Goal: Task Accomplishment & Management: Complete application form

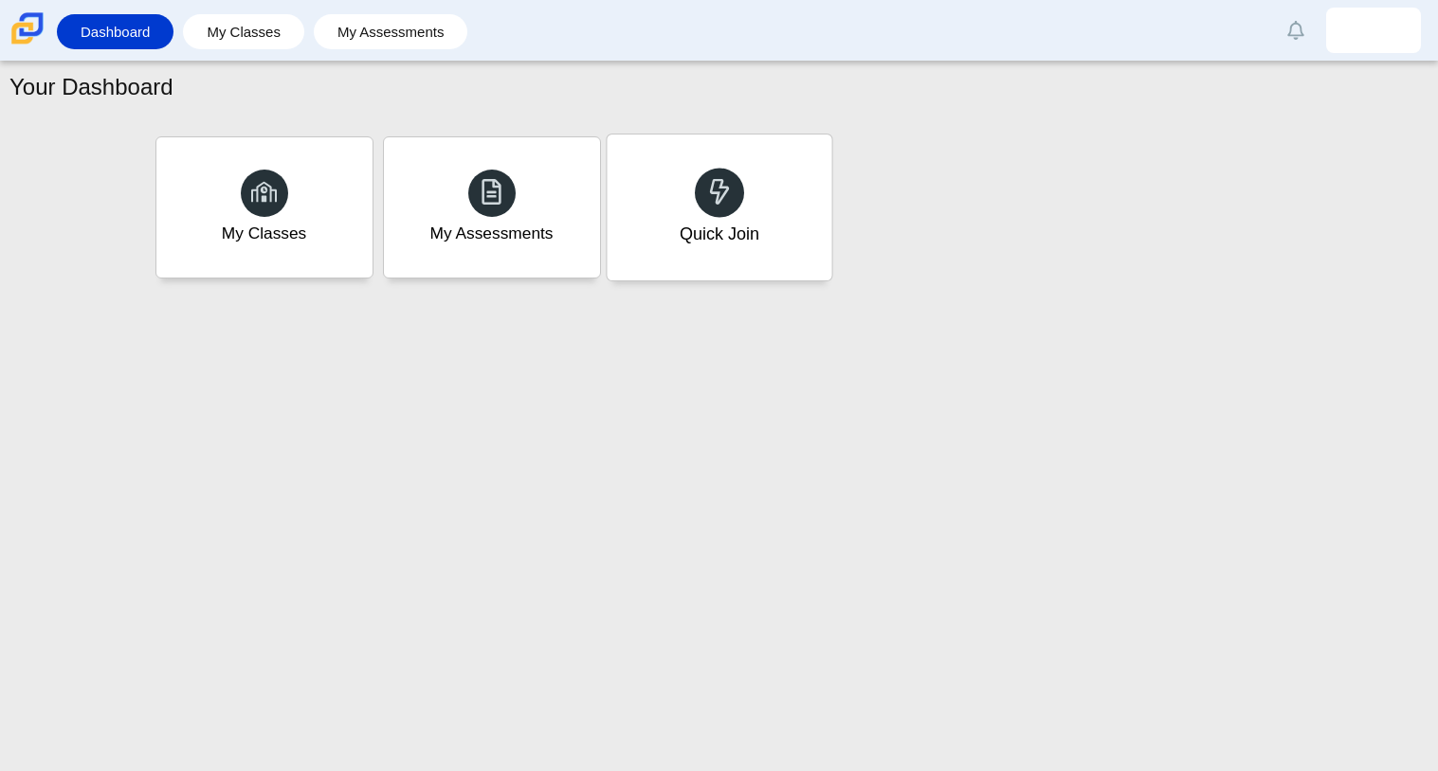
click at [785, 175] on div "Quick Join" at bounding box center [719, 208] width 225 height 146
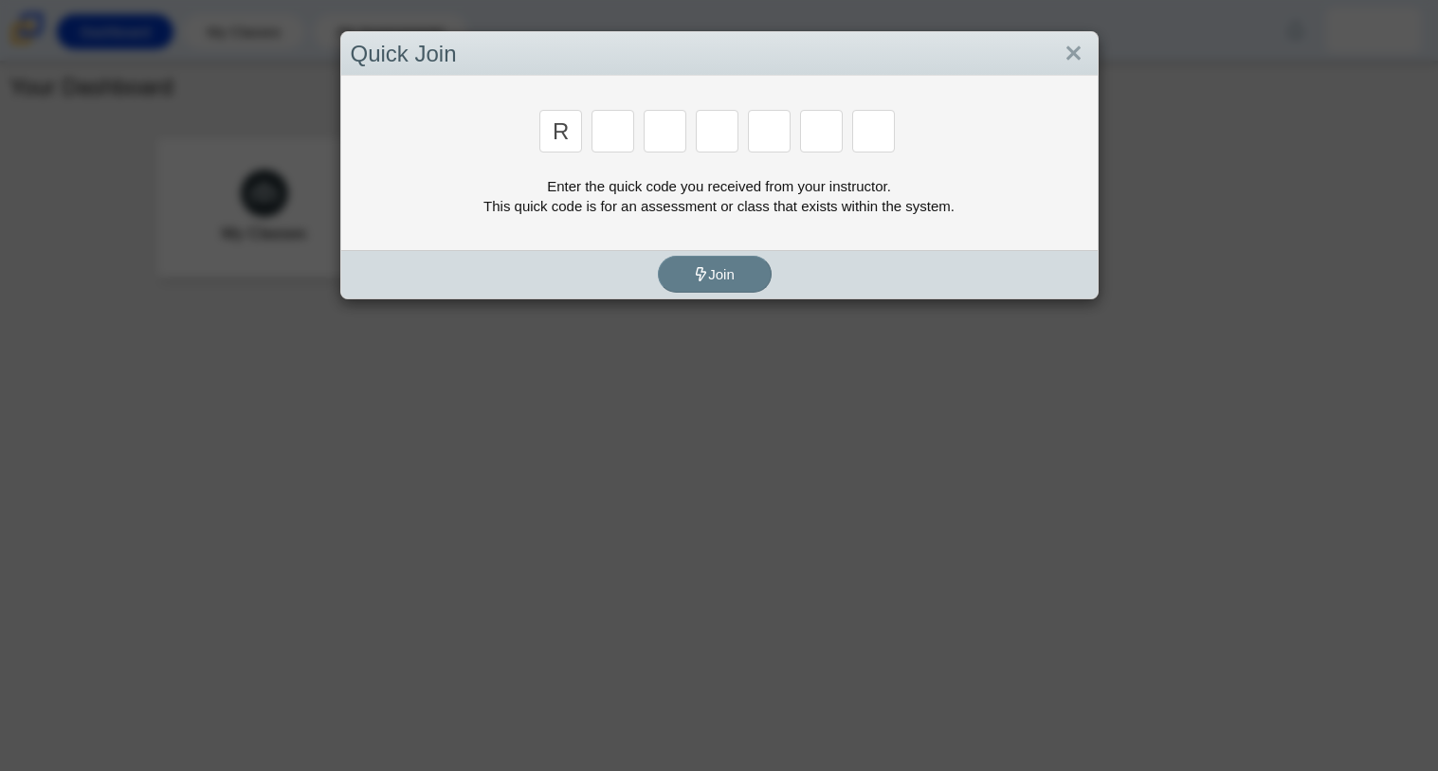
type input "r"
type input "c"
type input "g"
type input "2"
type input "9"
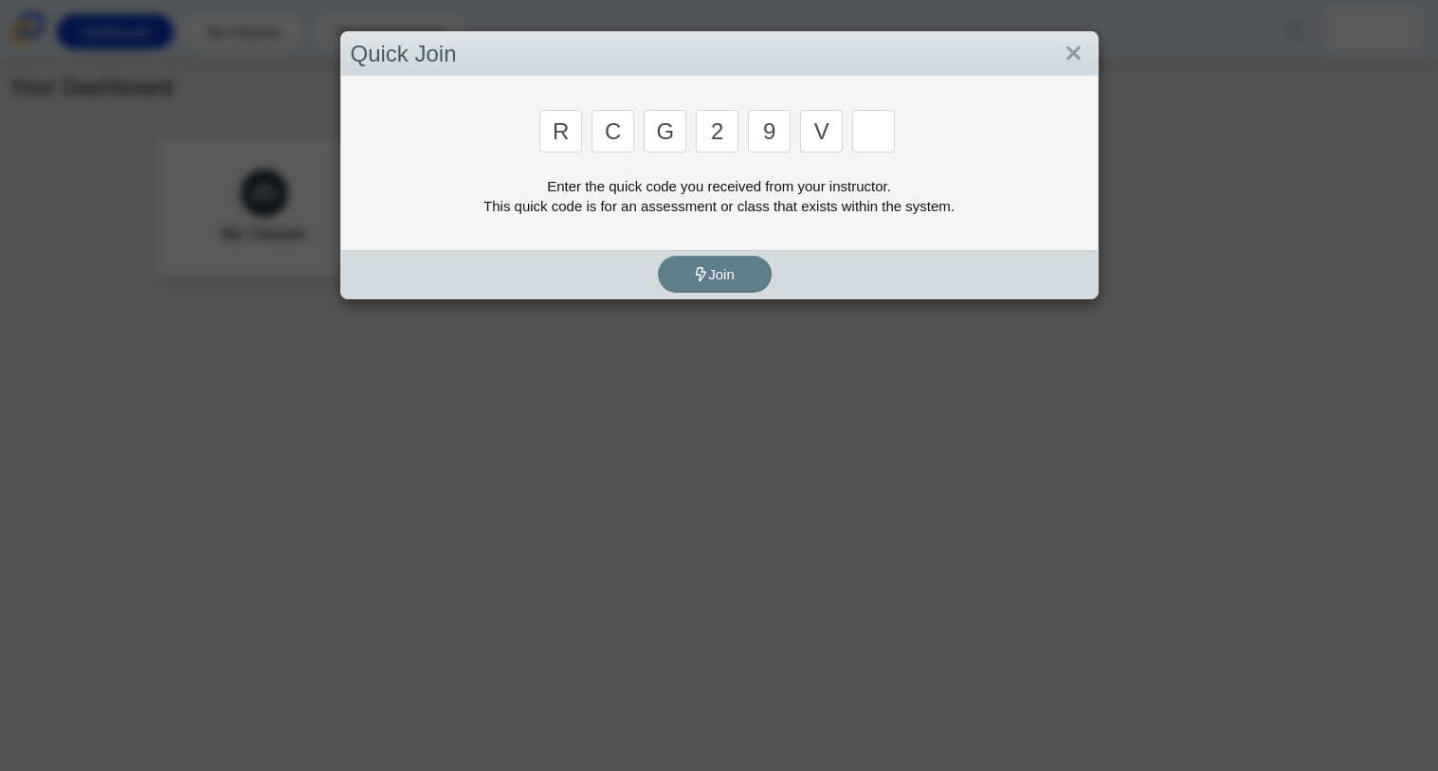
type input "v"
type input "u"
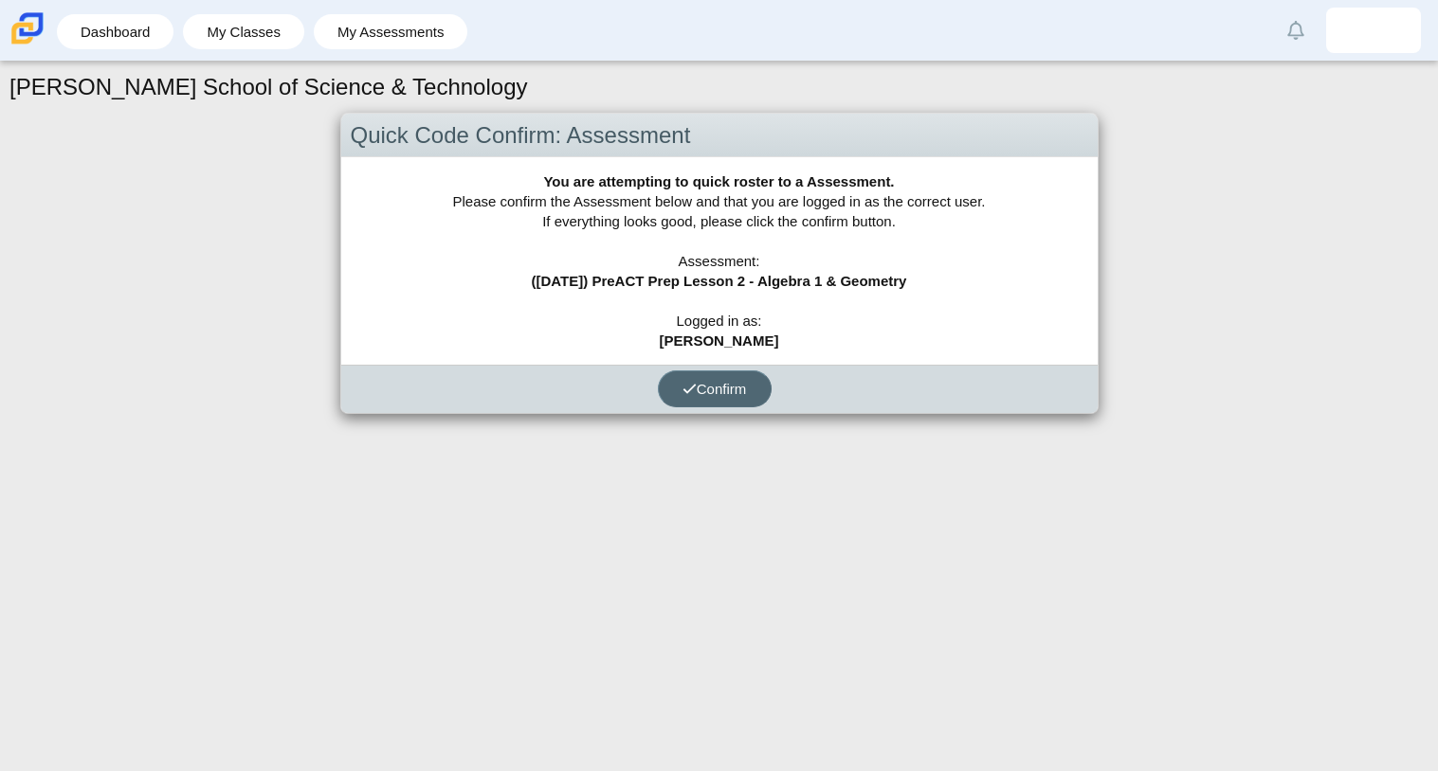
click at [720, 397] on button "Confirm" at bounding box center [715, 389] width 114 height 37
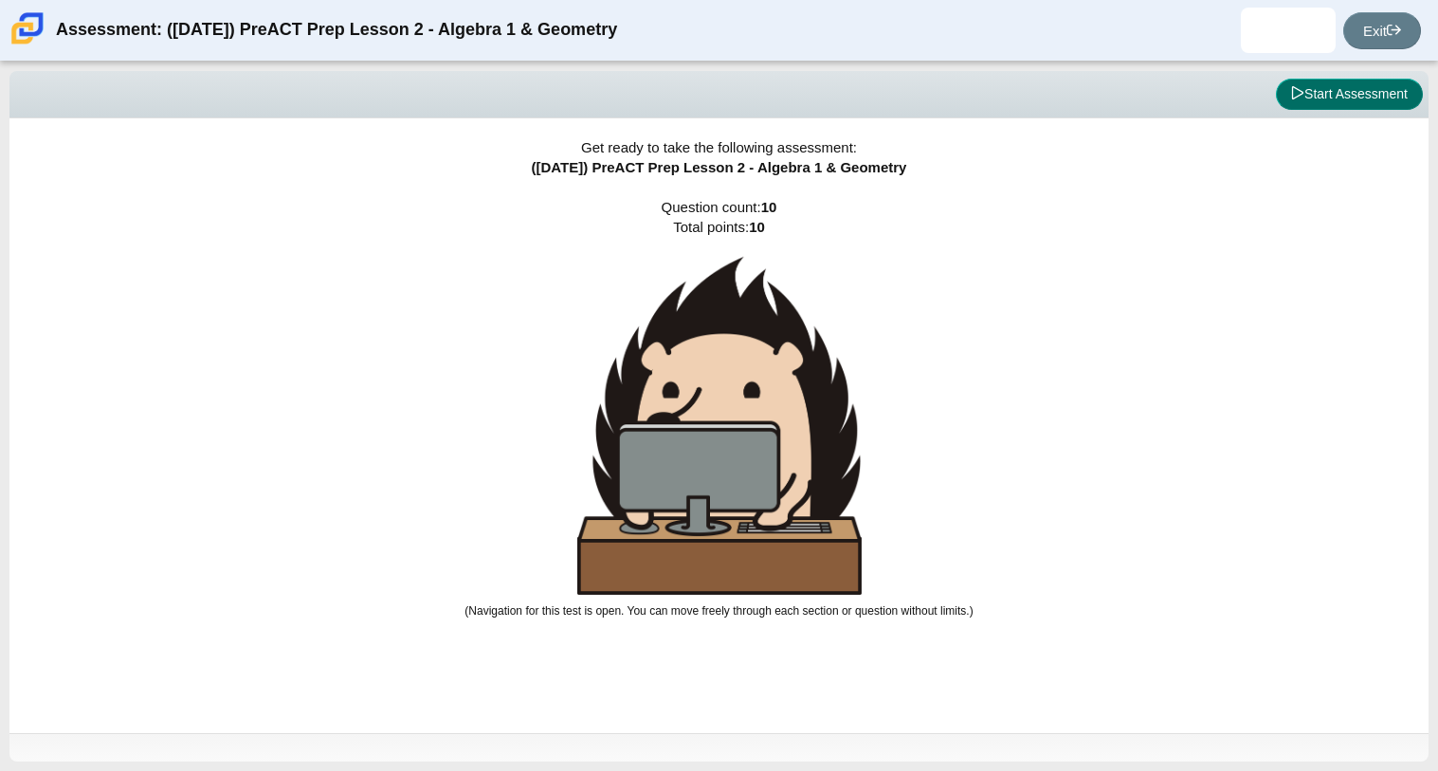
click at [1396, 100] on button "Start Assessment" at bounding box center [1349, 95] width 147 height 32
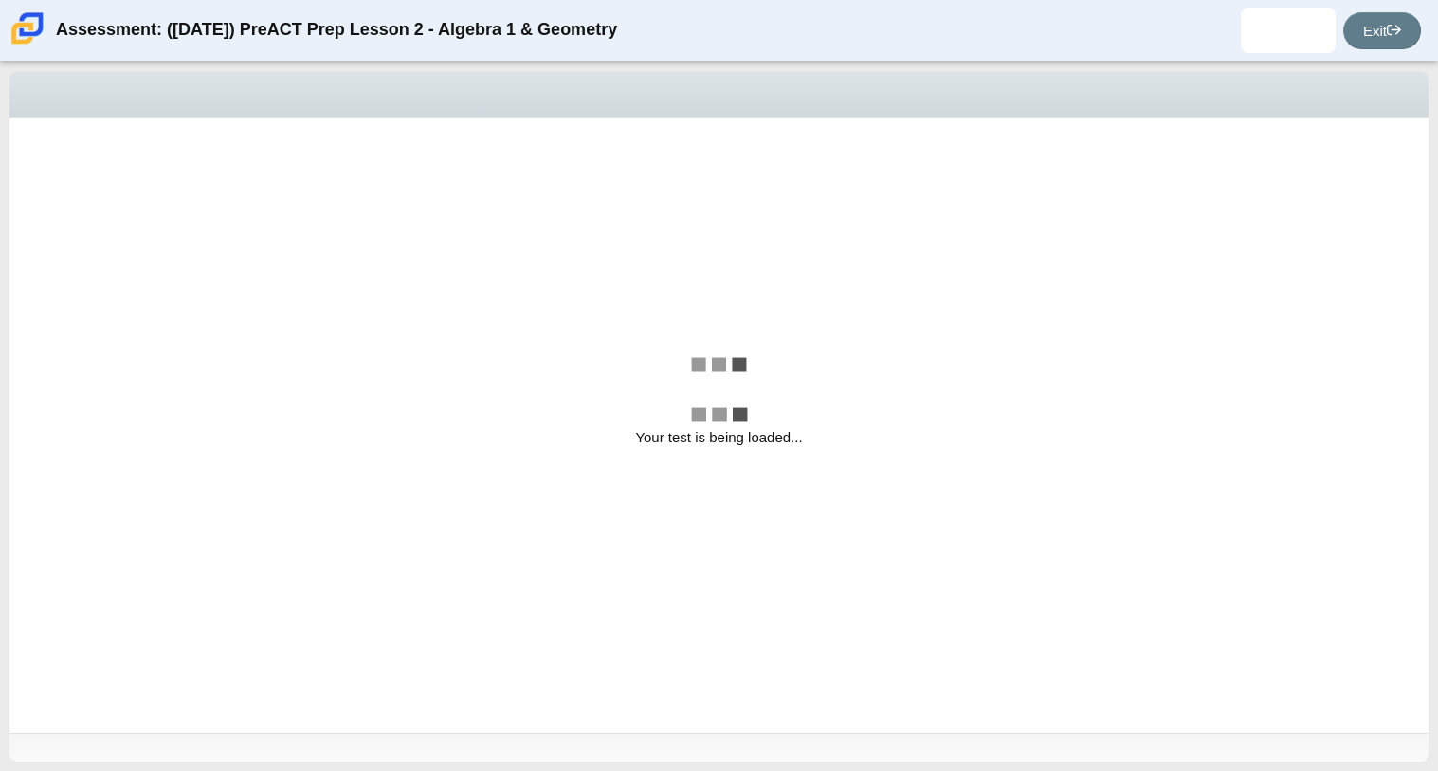
select select "bbf5d072-3e0b-44c4-9a12-6e7c9033f65b"
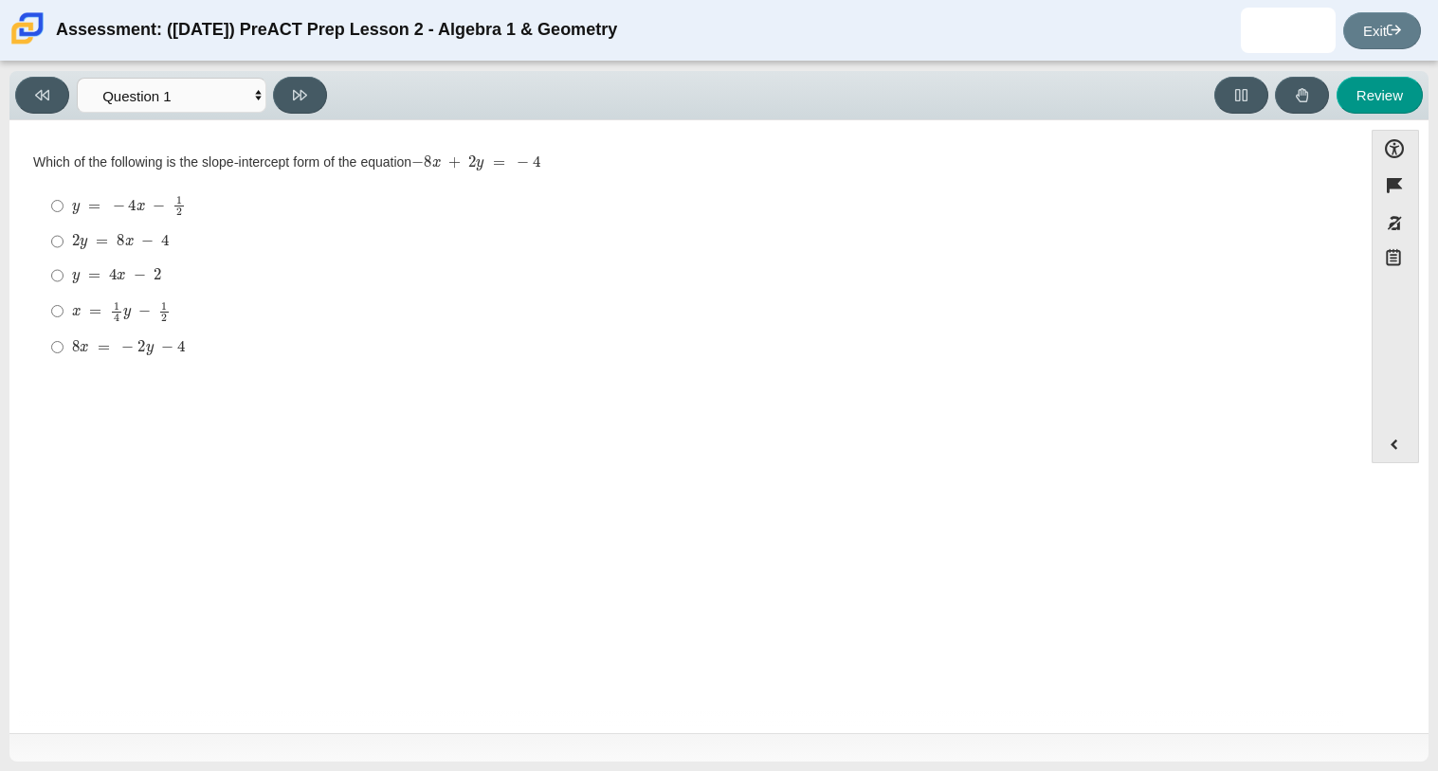
click at [114, 245] on mjx-c "Assessment items" at bounding box center [115, 245] width 4 height 0
click at [63, 245] on input "2 y = 8 x − 4 2 y = 8 x − 4" at bounding box center [57, 242] width 12 height 34
radio input "true"
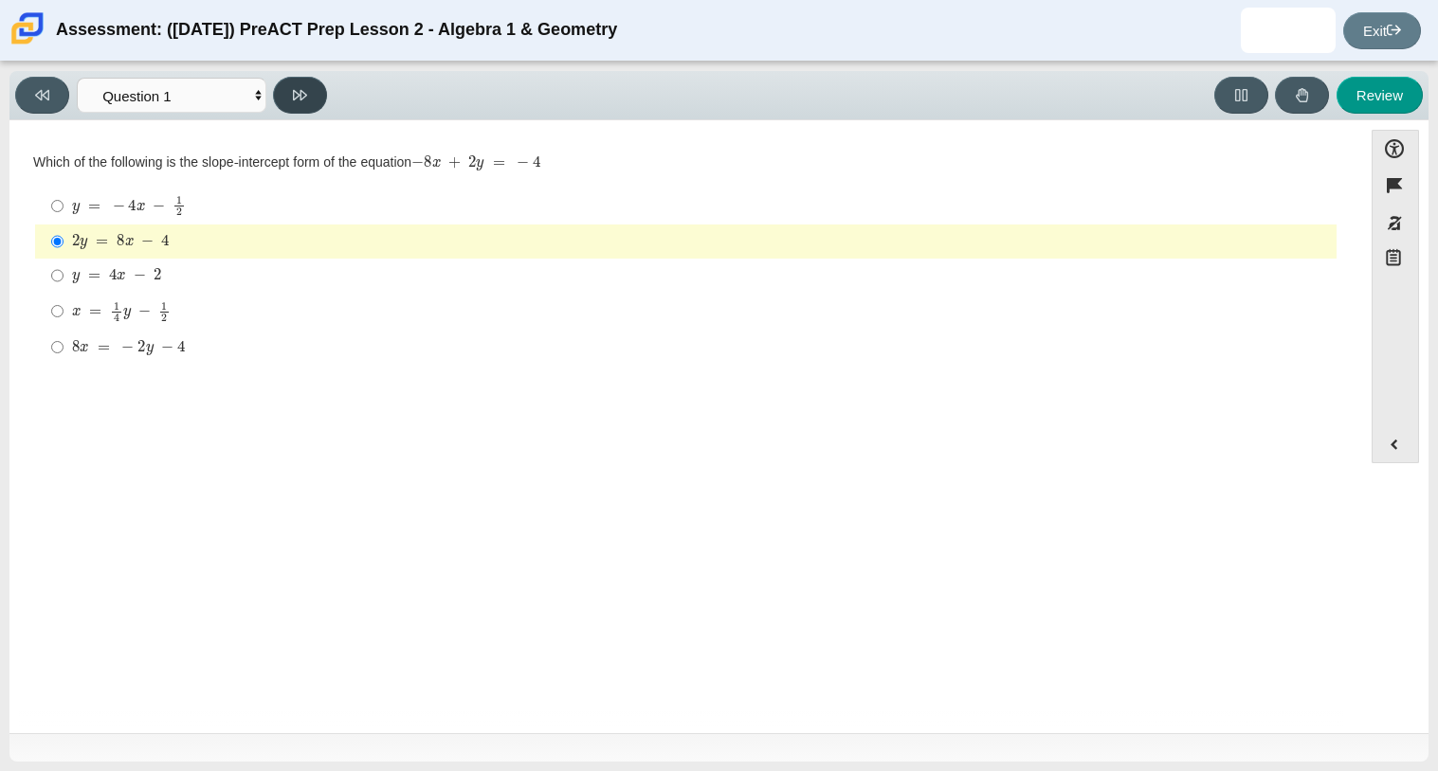
click at [295, 112] on button at bounding box center [300, 95] width 54 height 37
select select "ed62e223-81bd-4cbf-ab48-ab975844bd1f"
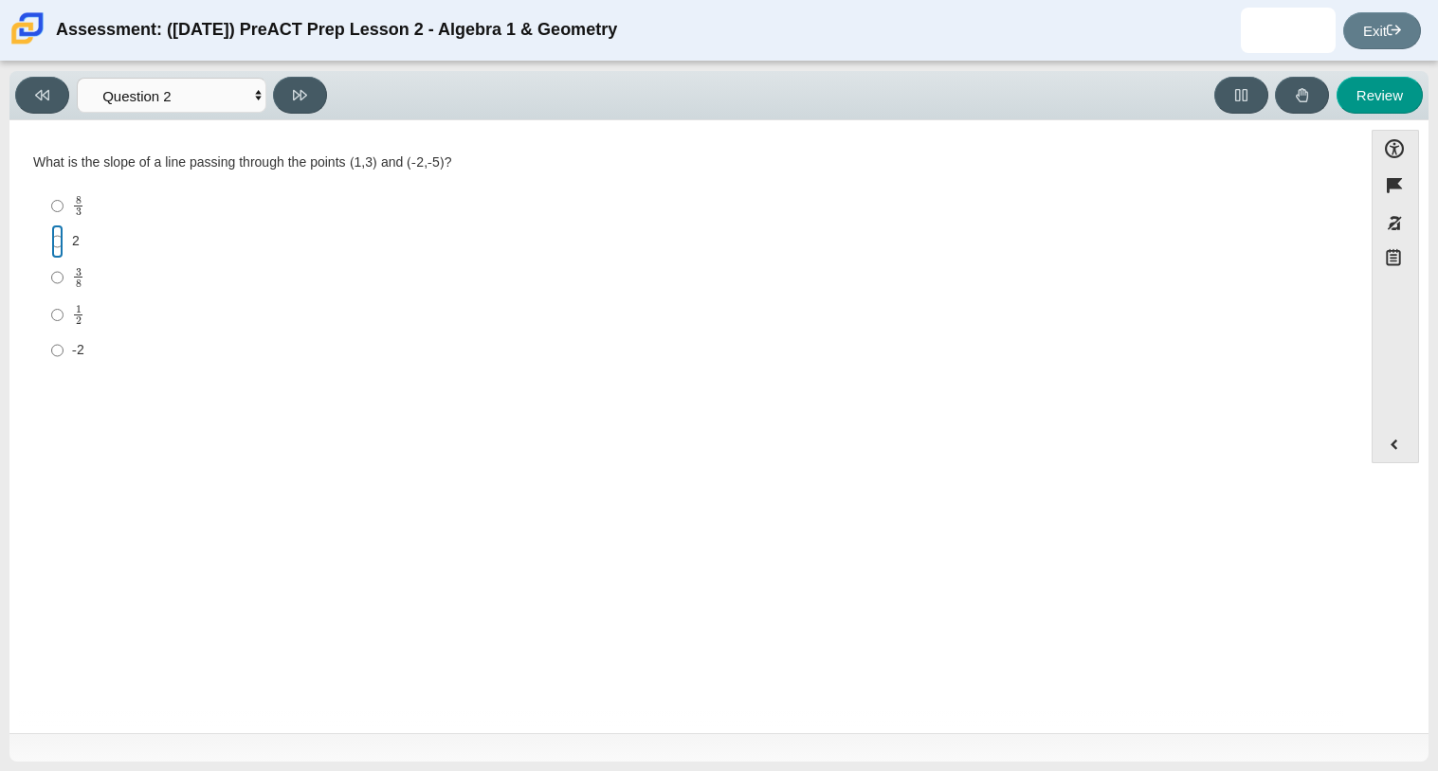
click at [51, 244] on input "2 2" at bounding box center [57, 242] width 12 height 34
radio input "true"
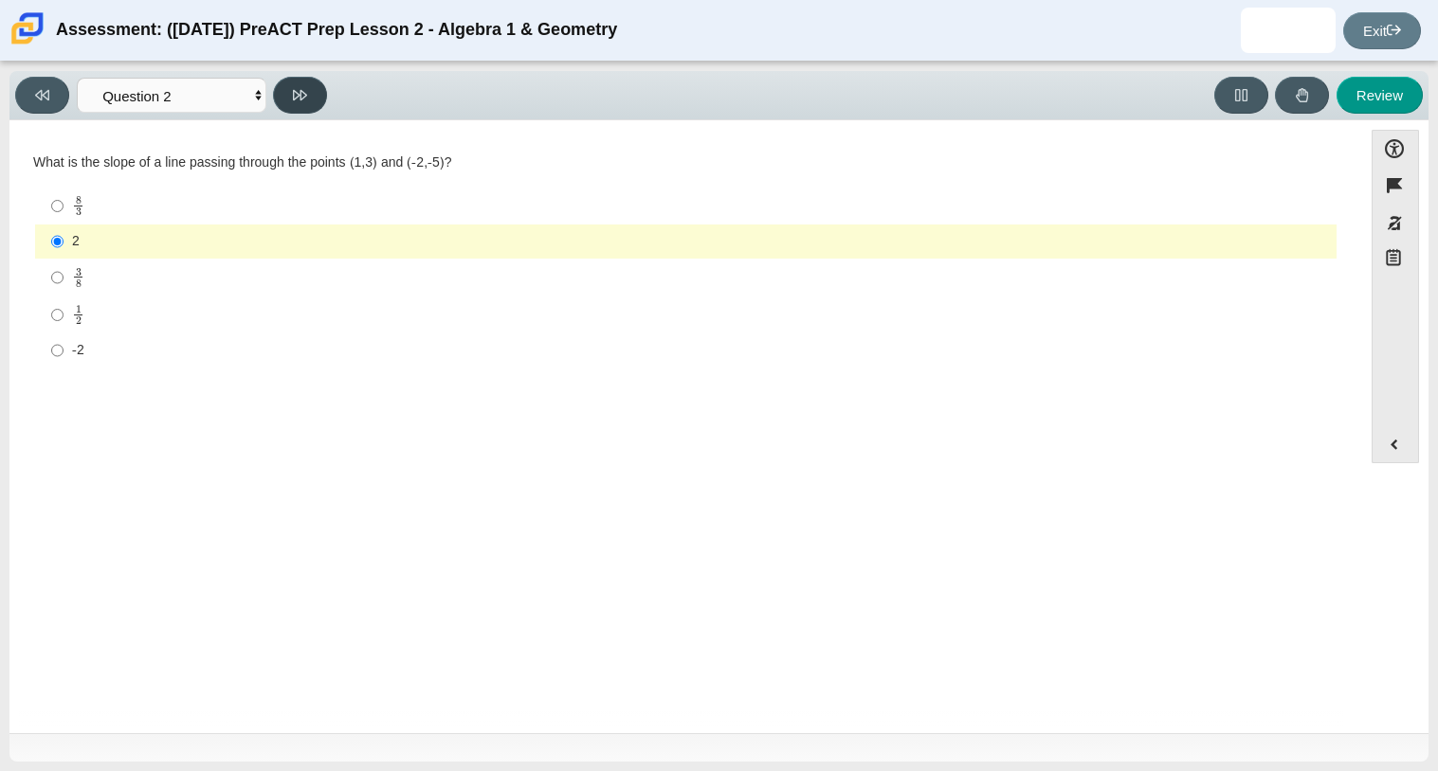
click at [304, 82] on button at bounding box center [300, 95] width 54 height 37
select select "97f4f5fa-a52e-4fed-af51-565bfcdf47cb"
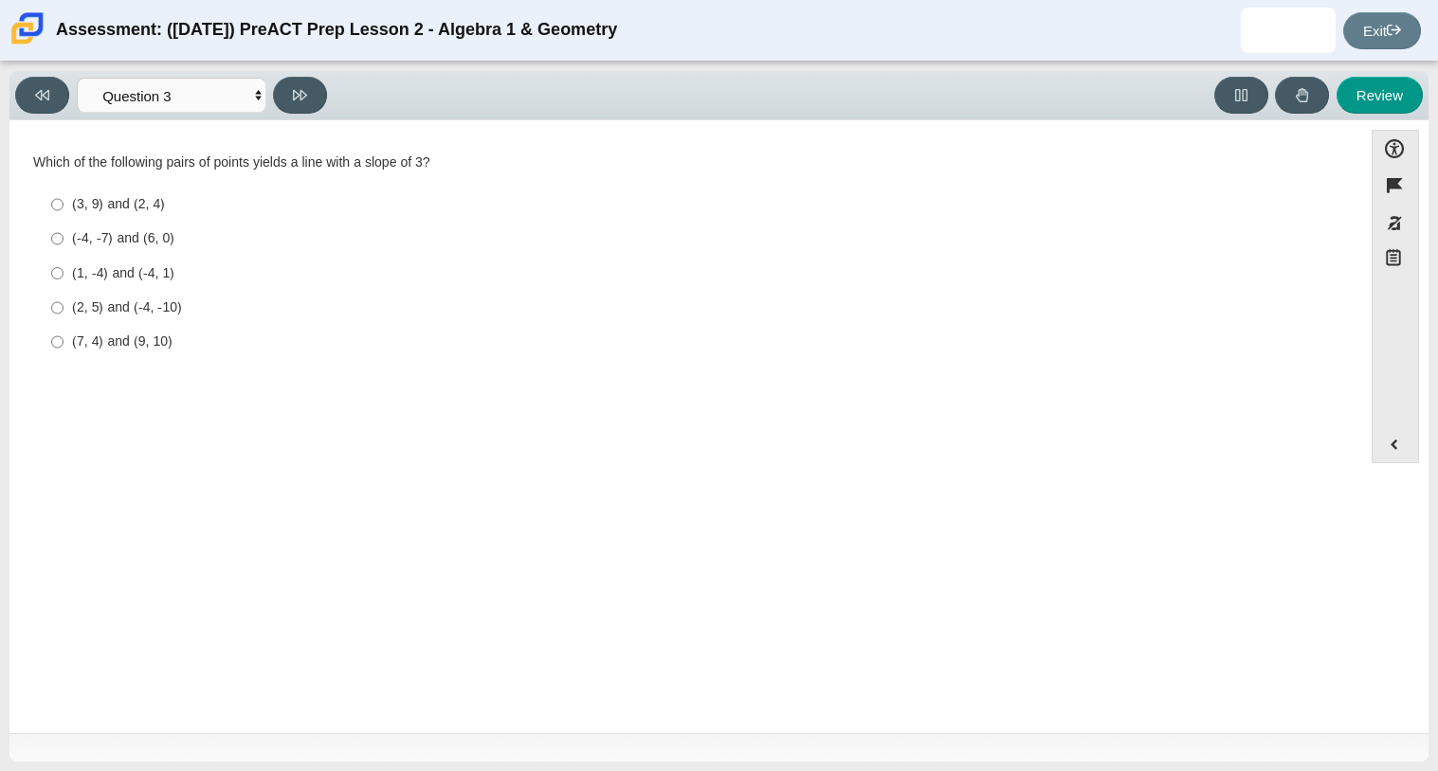
click at [148, 272] on div "(1, -4) and (-4, 1)" at bounding box center [700, 273] width 1257 height 19
click at [63, 272] on input "(1, -4) and (-4, 1) (1, -4) and (-4, 1)" at bounding box center [57, 273] width 12 height 34
radio input "true"
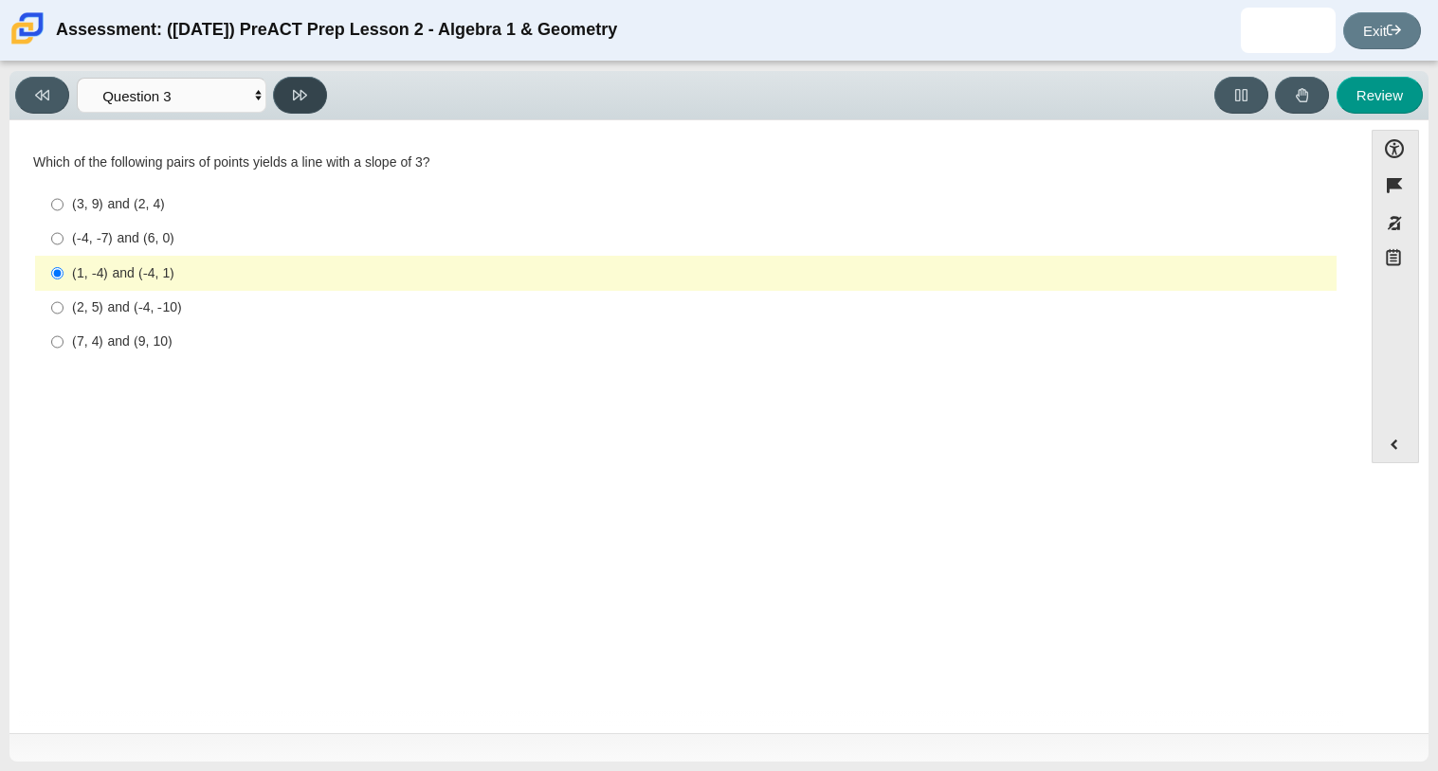
click at [315, 85] on button at bounding box center [300, 95] width 54 height 37
select select "89427bb7-e313-4f00-988f-8b8255897029"
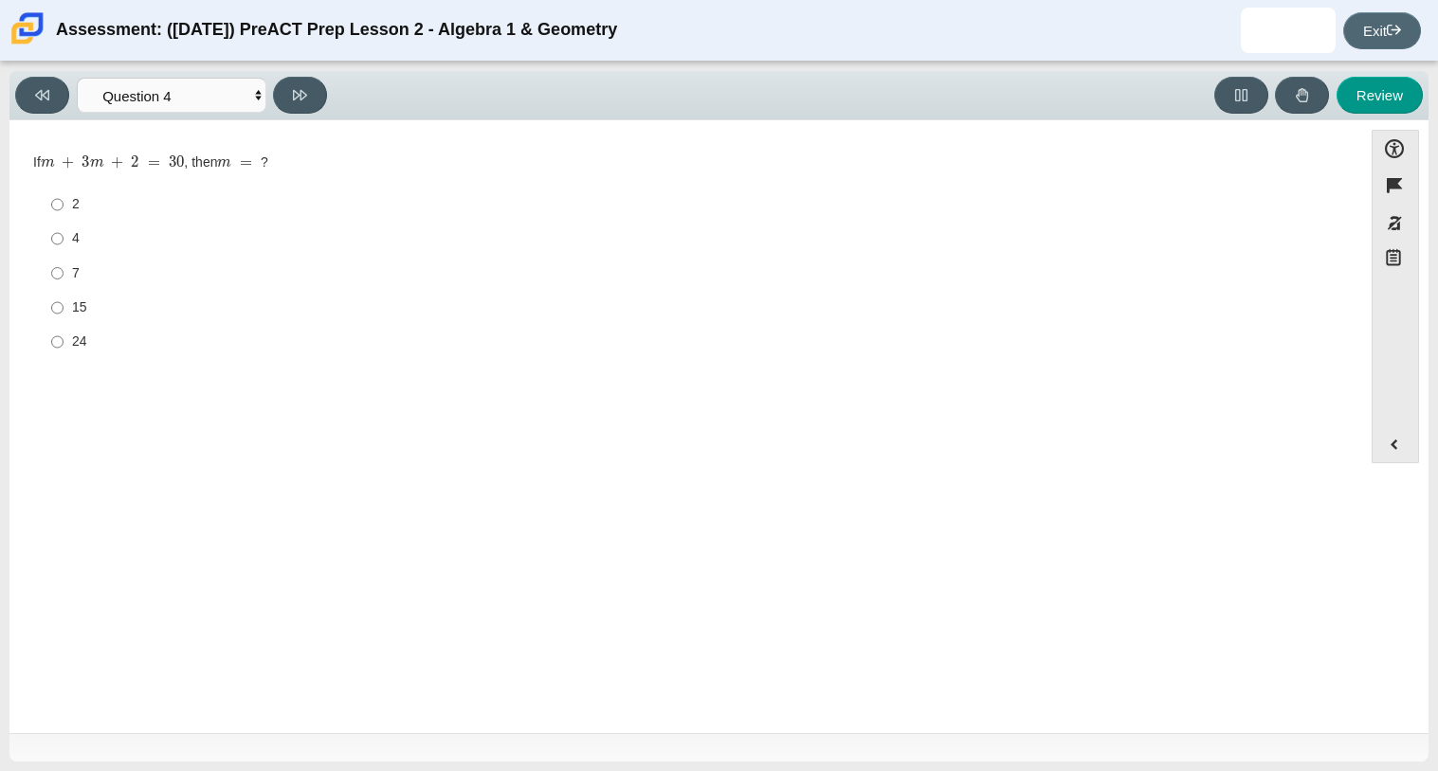
click at [1404, 27] on link "Exit" at bounding box center [1382, 30] width 78 height 37
